Goal: Check status: Check status

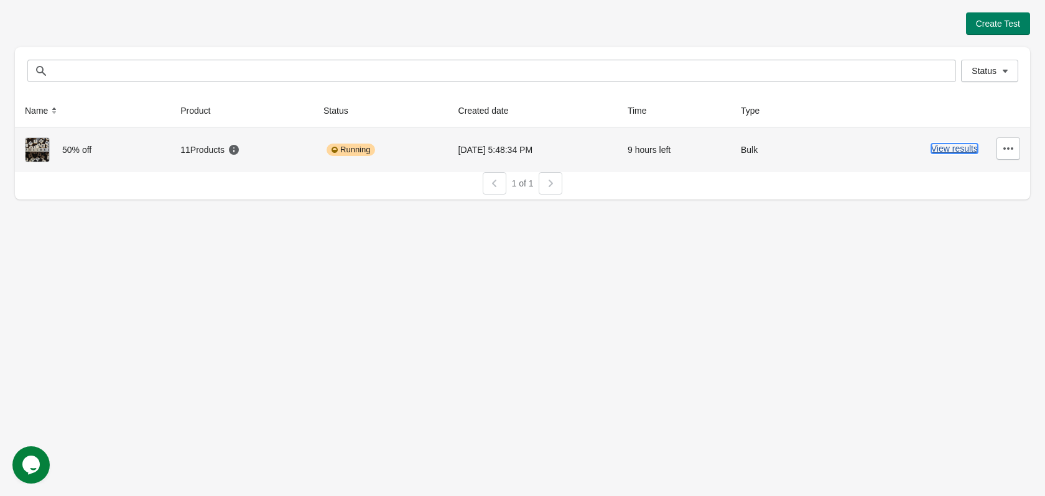
click at [966, 154] on button "View results" at bounding box center [954, 149] width 47 height 10
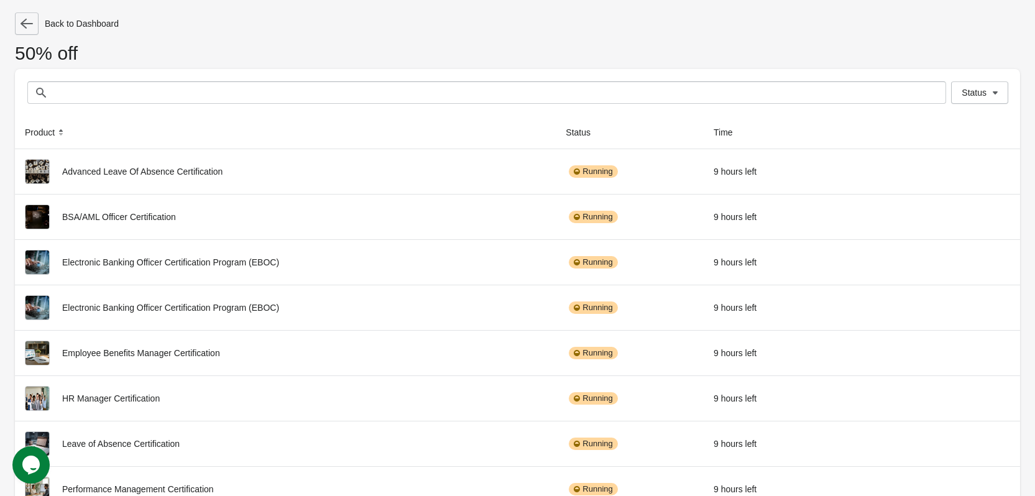
click at [21, 29] on icon "button" at bounding box center [27, 23] width 12 height 12
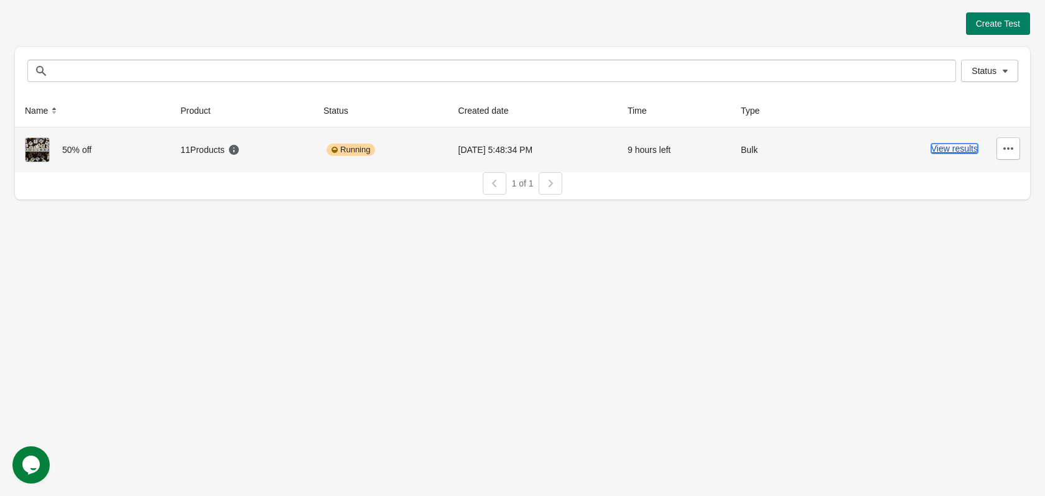
click at [946, 149] on button "View results" at bounding box center [954, 149] width 47 height 10
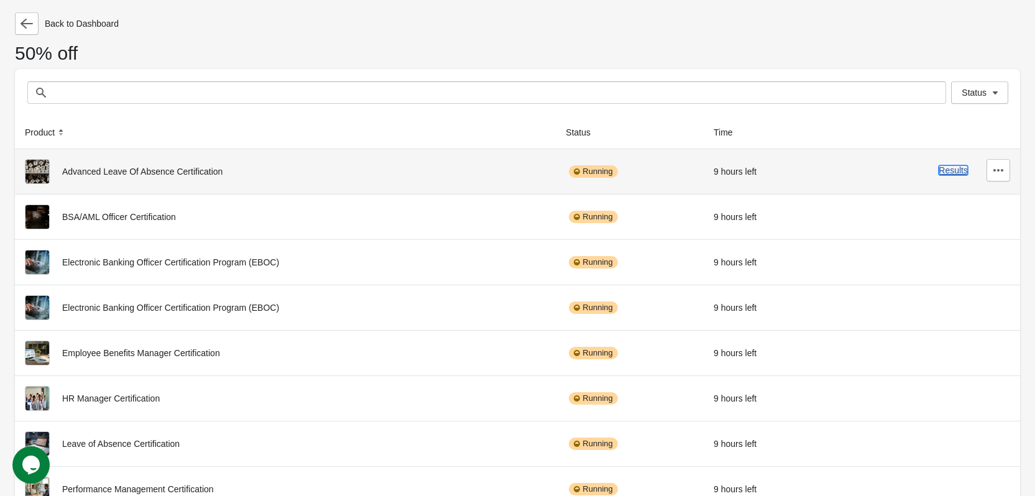
click at [957, 172] on button "Results" at bounding box center [953, 170] width 29 height 10
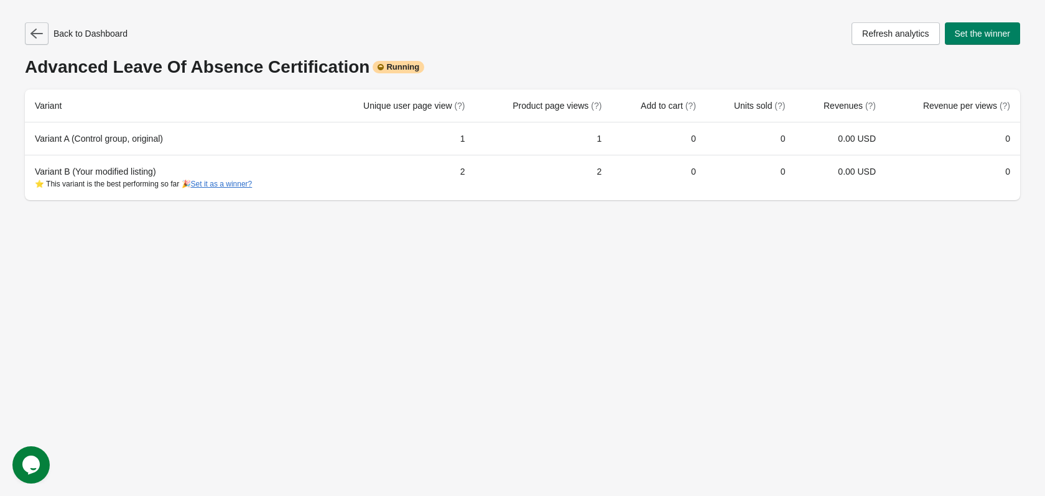
click at [30, 39] on icon "button" at bounding box center [36, 33] width 12 height 12
